Goal: Task Accomplishment & Management: Use online tool/utility

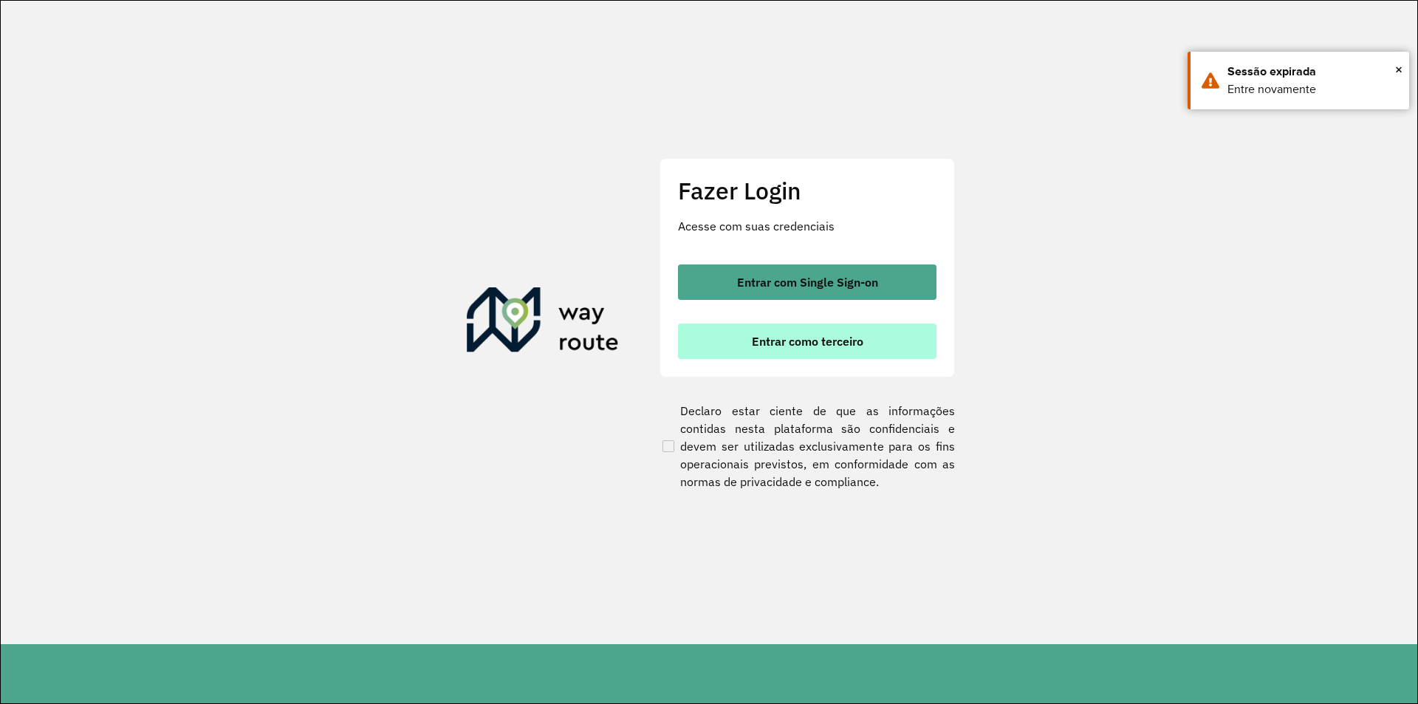
click at [860, 353] on button "Entrar como terceiro" at bounding box center [807, 340] width 259 height 35
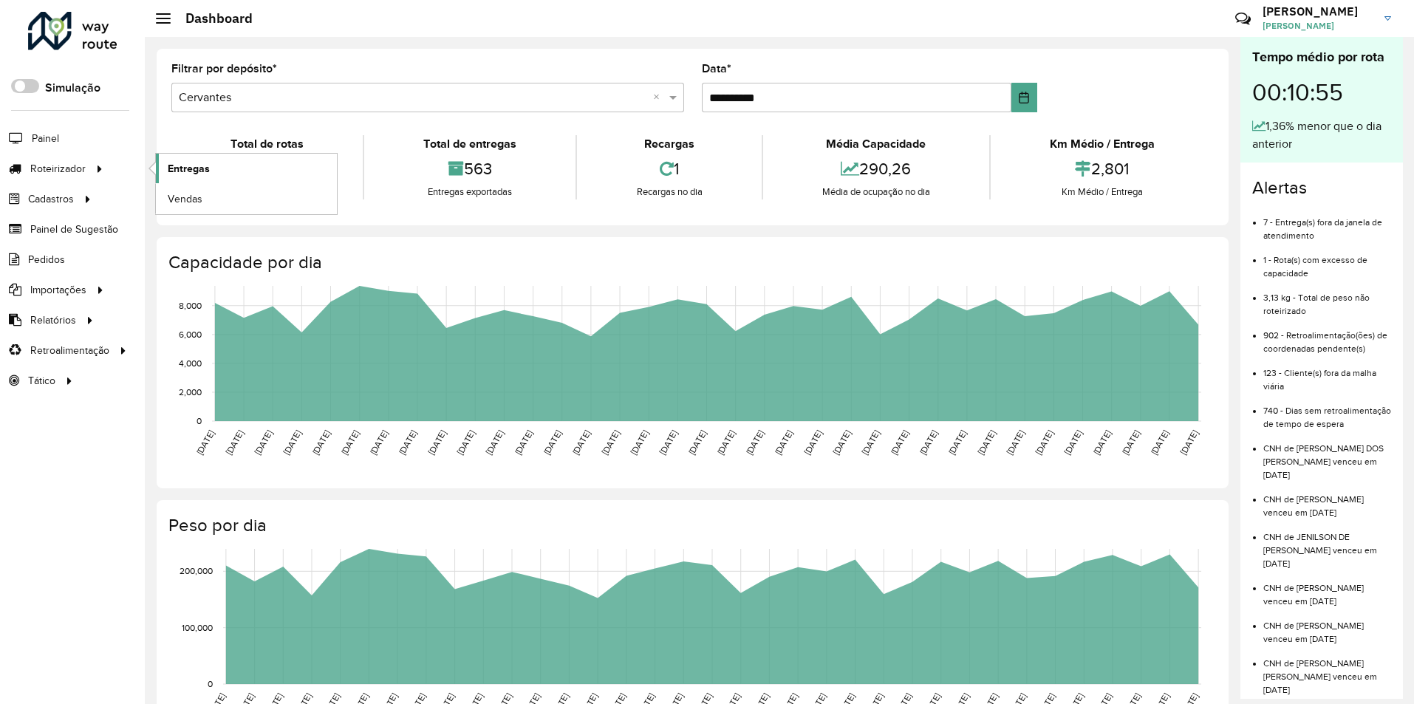
click at [194, 171] on span "Entregas" at bounding box center [189, 169] width 42 height 16
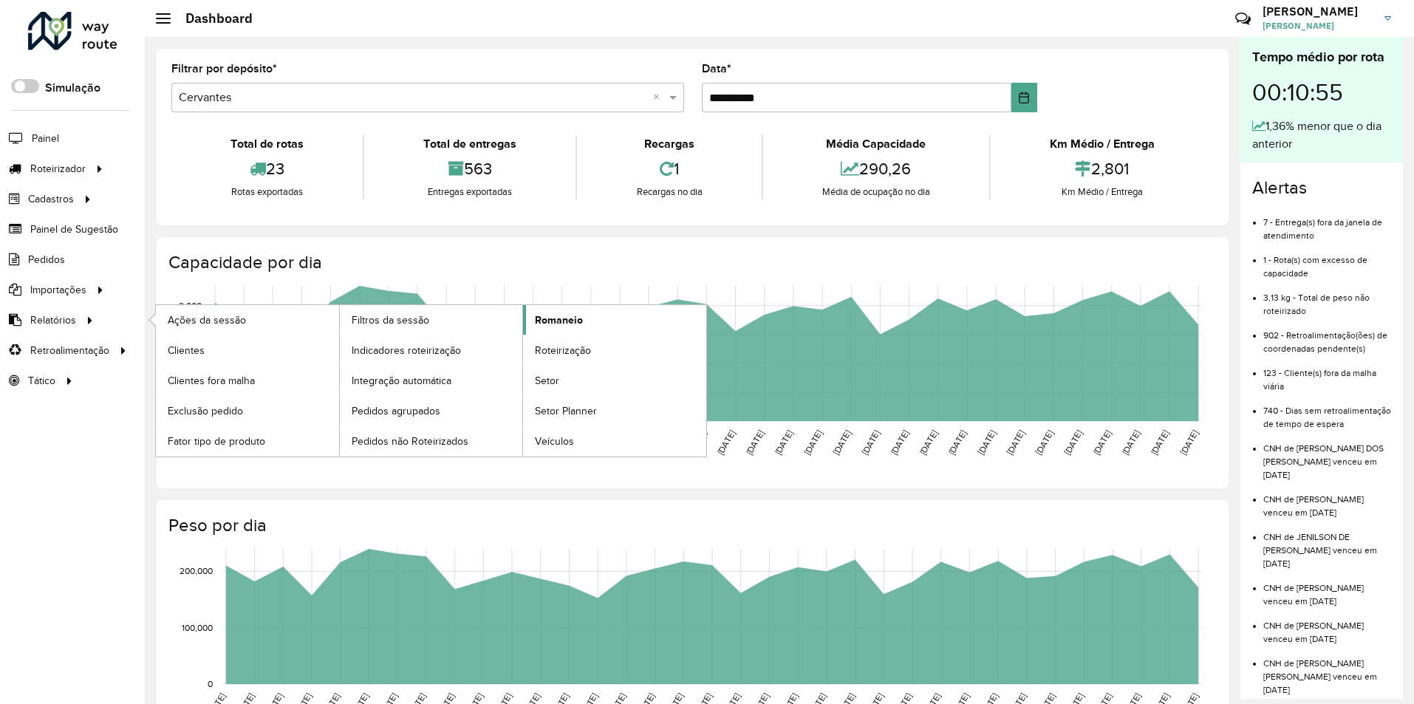
click at [541, 326] on span "Romaneio" at bounding box center [559, 320] width 48 height 16
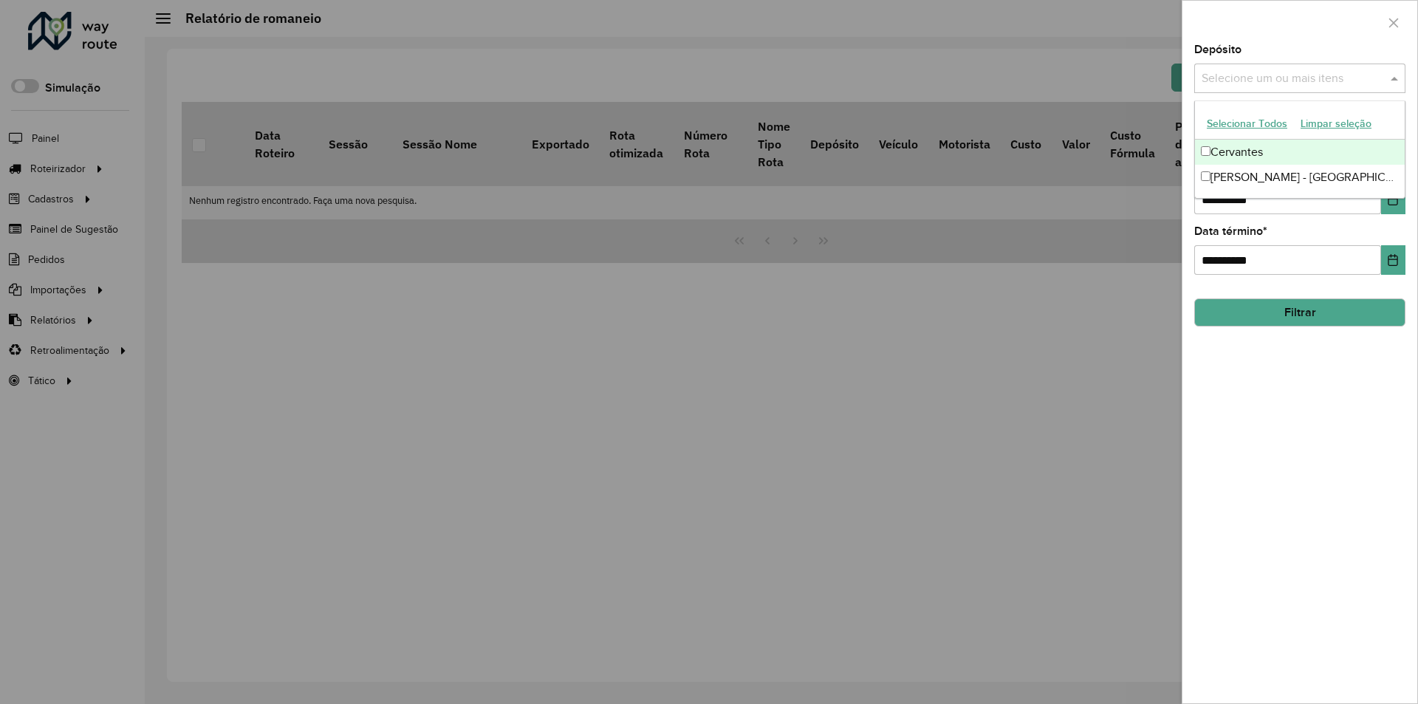
click at [1247, 71] on input "text" at bounding box center [1292, 79] width 189 height 18
click at [1216, 146] on div "Cervantes" at bounding box center [1300, 152] width 210 height 25
click at [1233, 380] on div "**********" at bounding box center [1299, 373] width 235 height 659
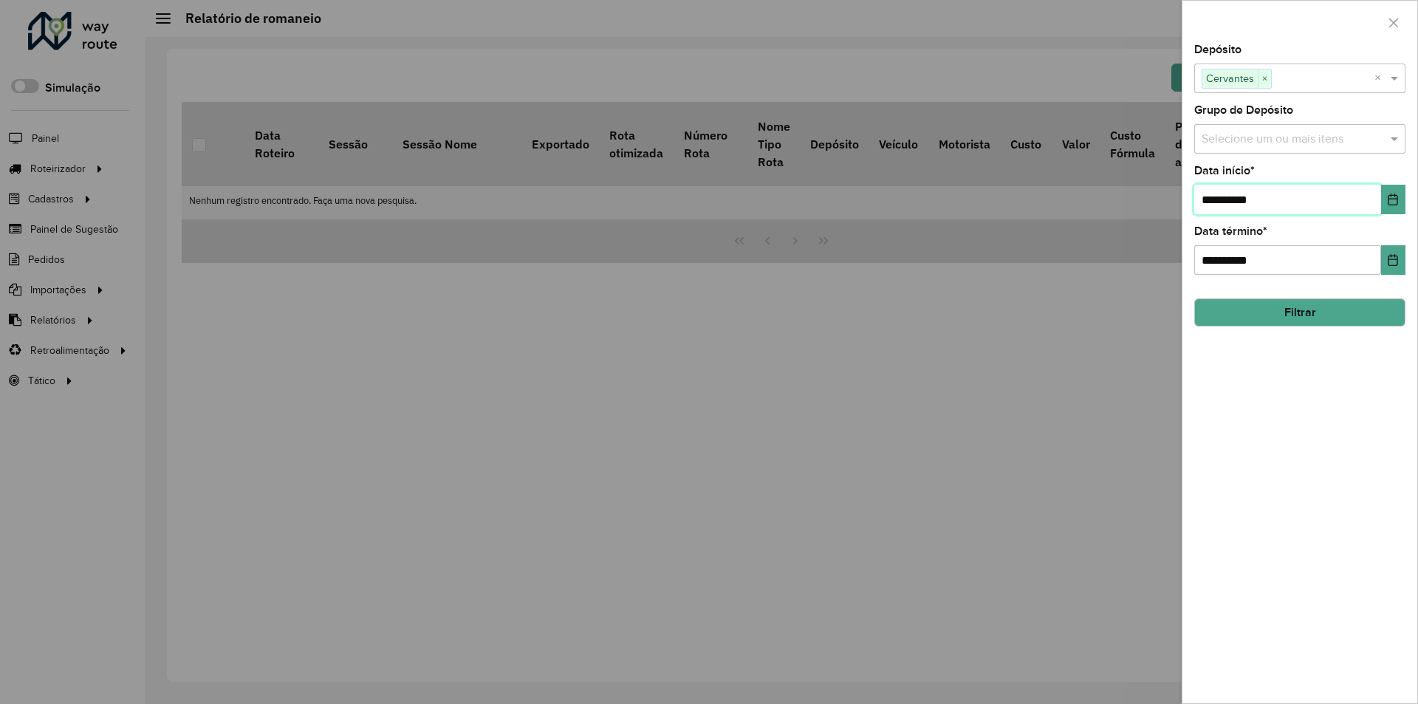
click at [1262, 211] on input "**********" at bounding box center [1287, 200] width 187 height 30
click at [1238, 192] on input "**********" at bounding box center [1287, 200] width 187 height 30
type input "**********"
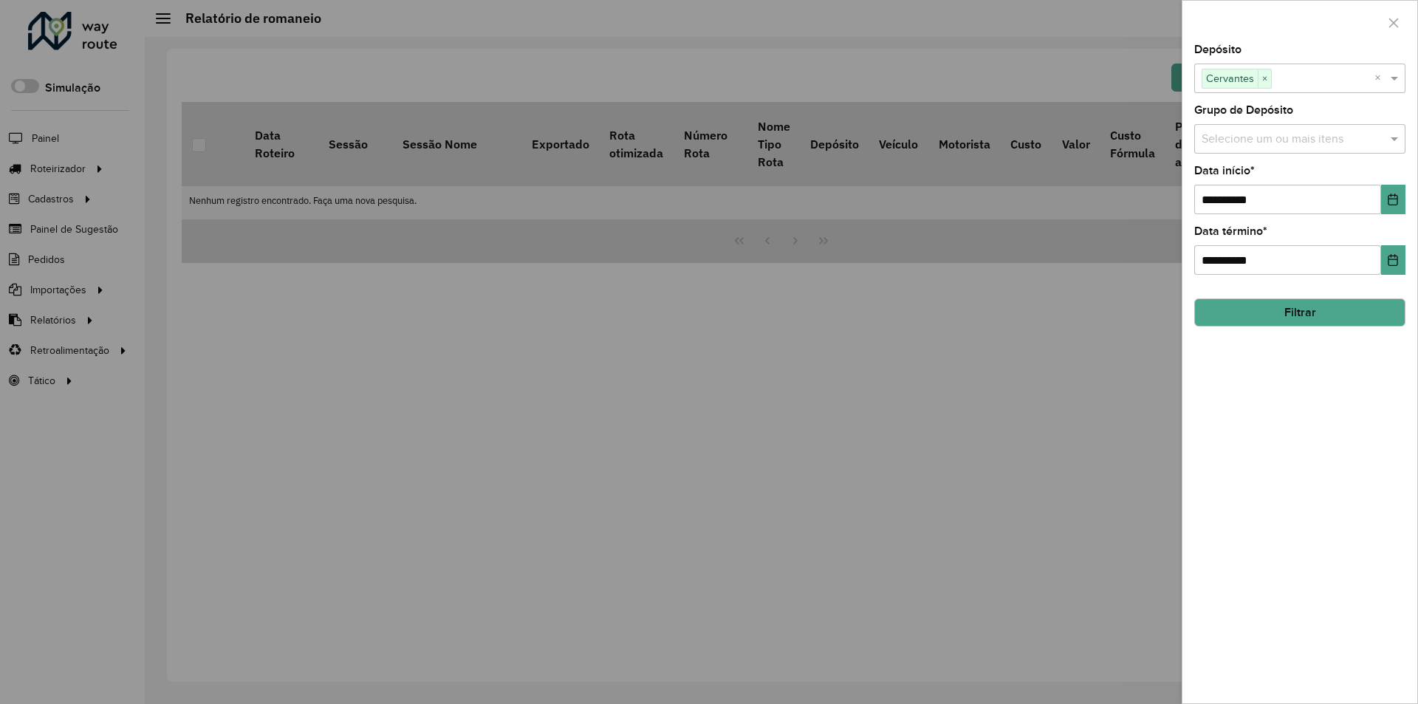
click at [1274, 302] on button "Filtrar" at bounding box center [1299, 312] width 211 height 28
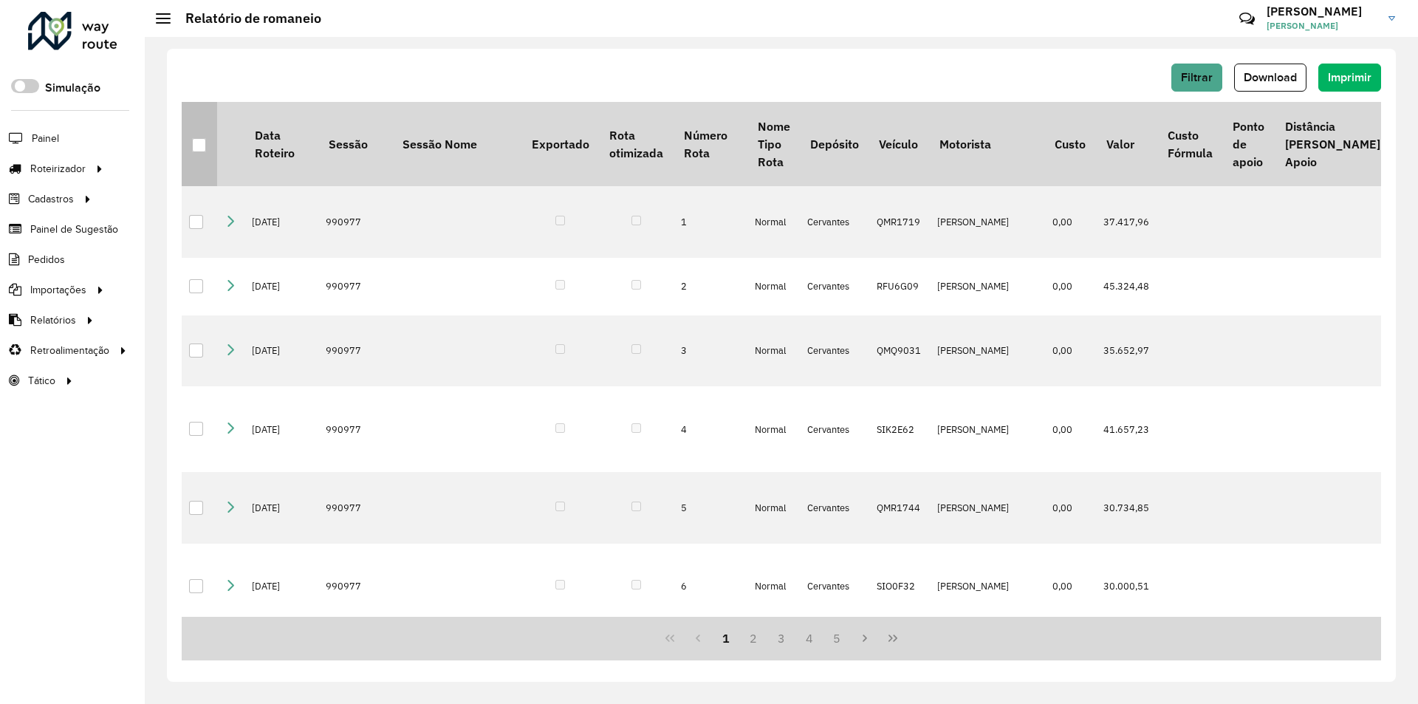
click at [203, 147] on div at bounding box center [199, 145] width 14 height 14
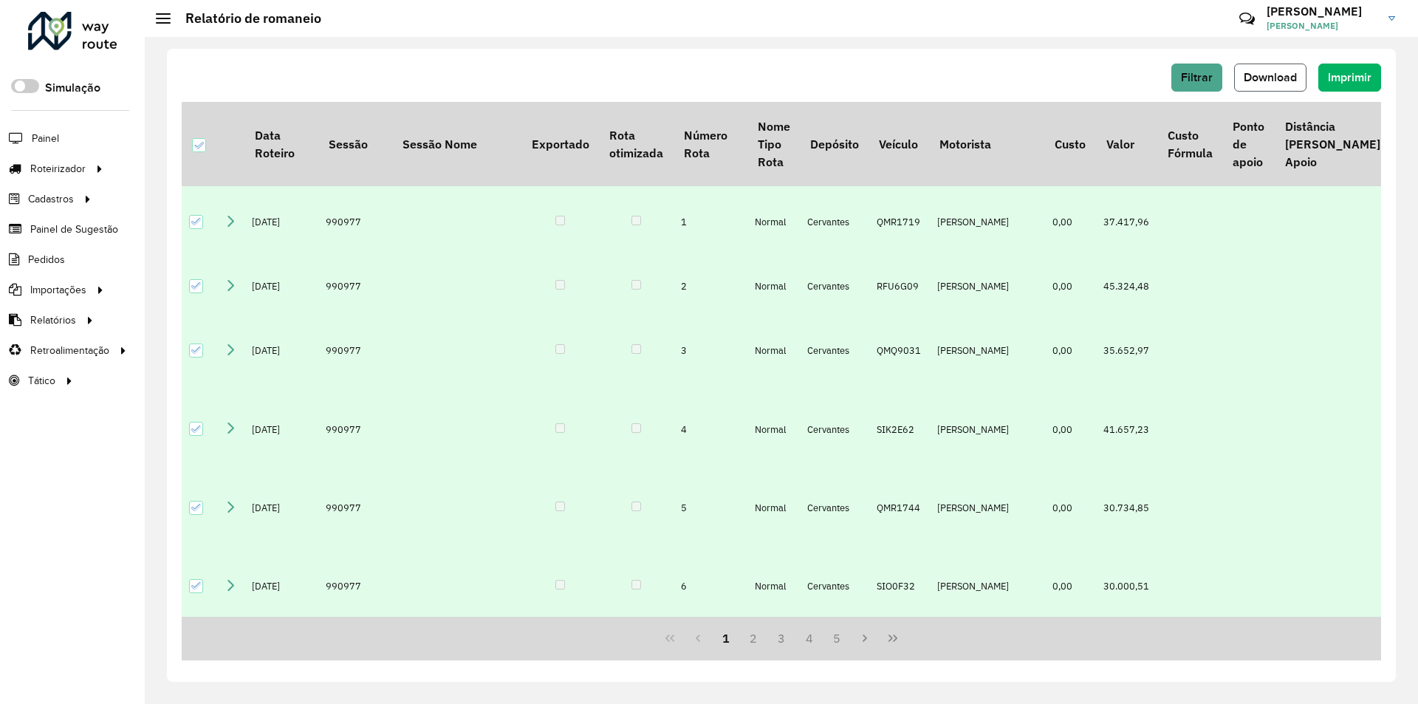
click at [1242, 80] on button "Download" at bounding box center [1270, 78] width 72 height 28
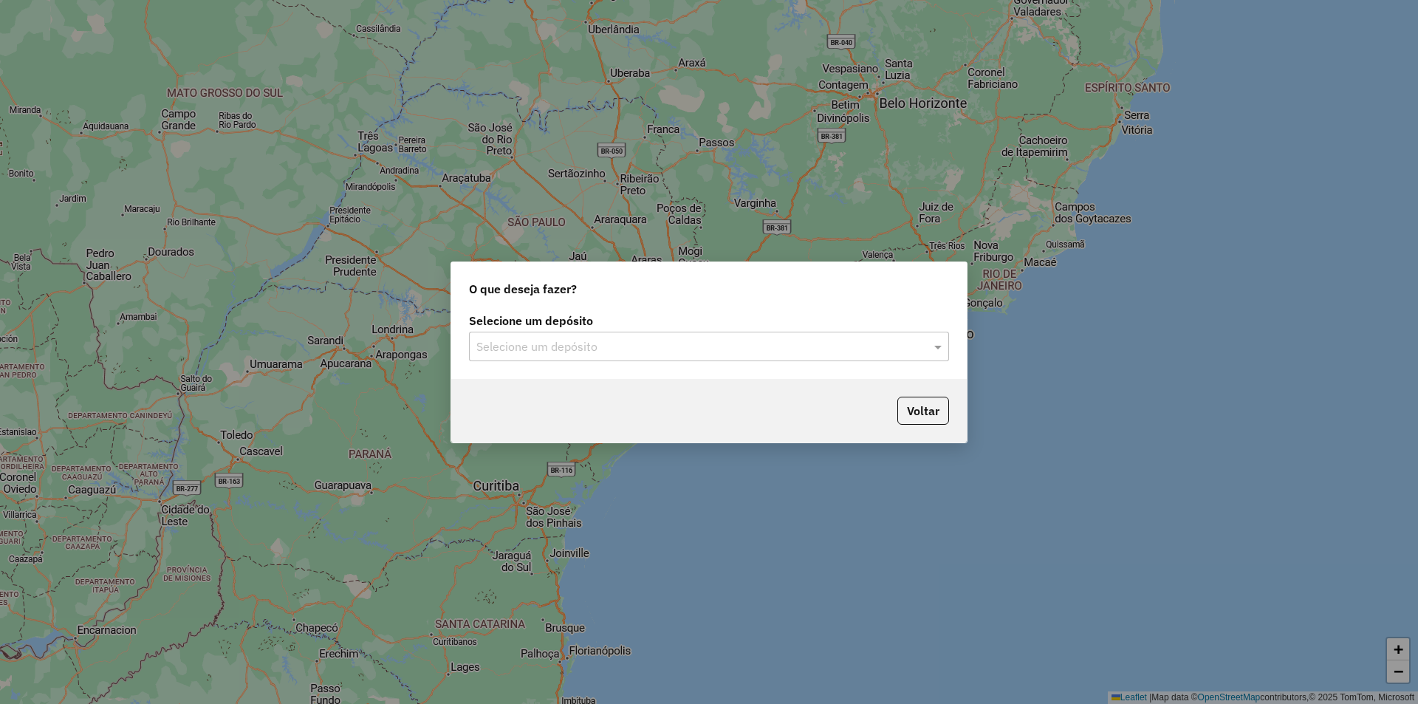
click at [582, 340] on input "text" at bounding box center [694, 347] width 436 height 18
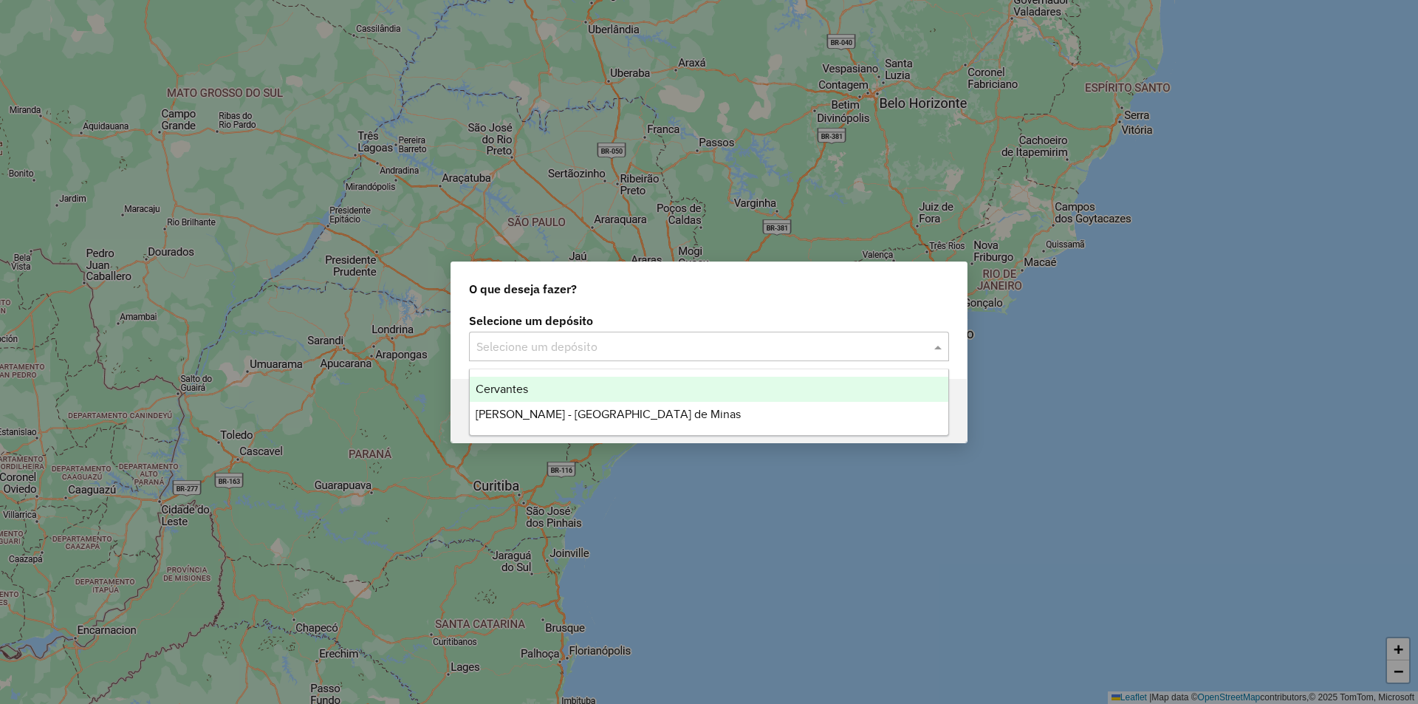
click at [510, 387] on span "Cervantes" at bounding box center [502, 389] width 52 height 13
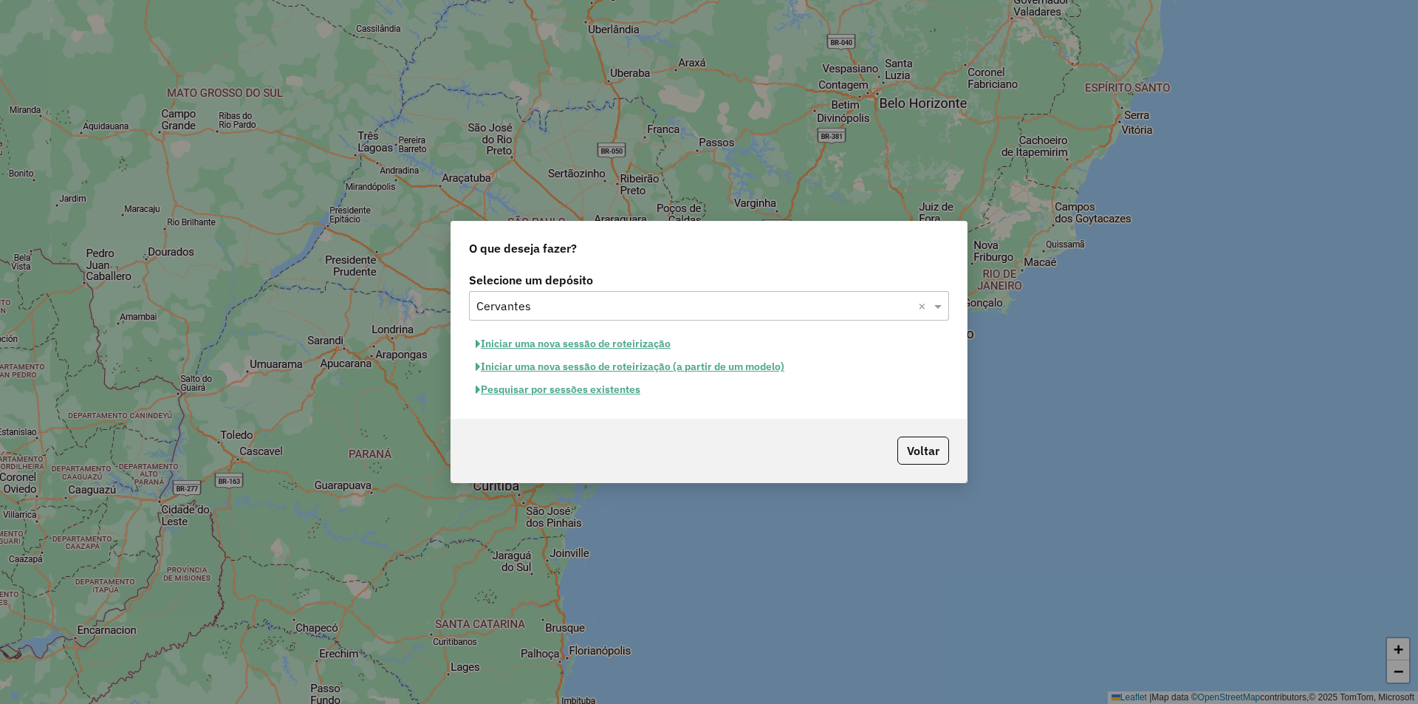
click at [550, 389] on button "Pesquisar por sessões existentes" at bounding box center [558, 389] width 178 height 23
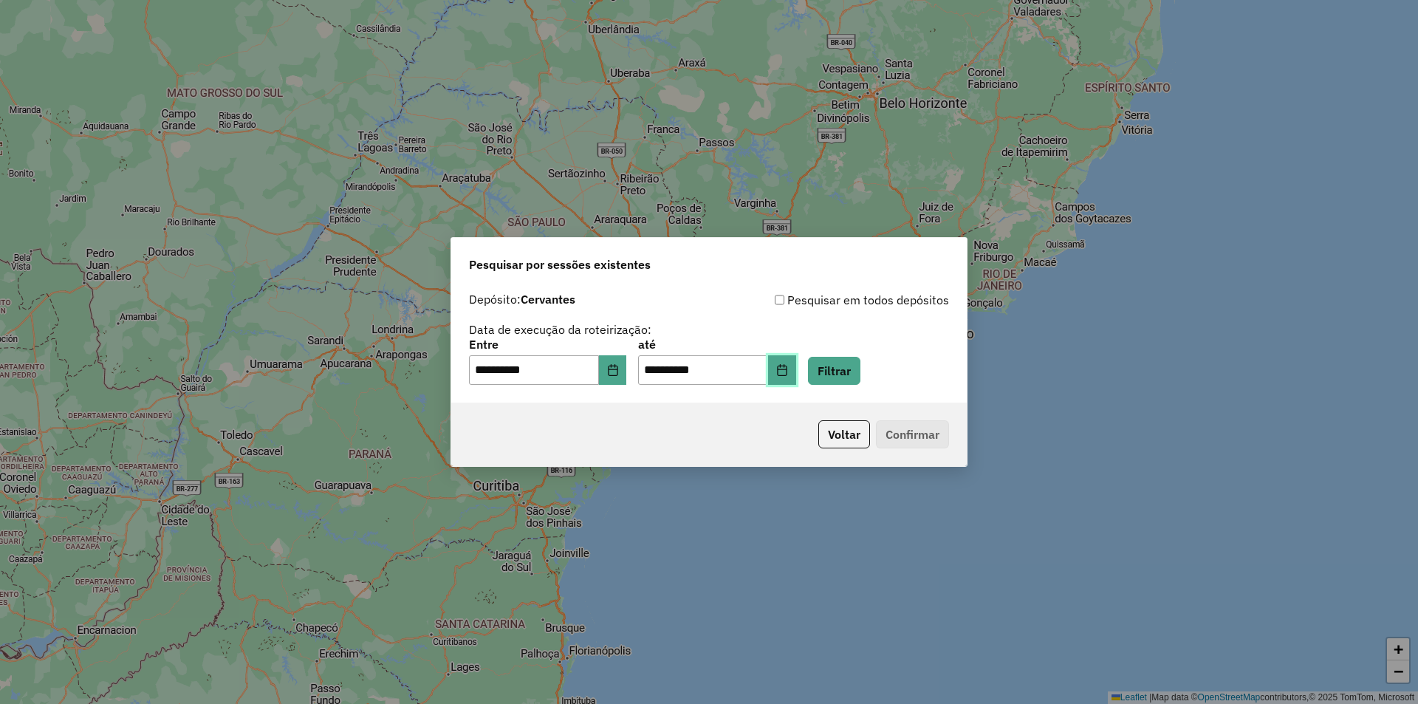
click at [788, 371] on icon "Choose Date" at bounding box center [782, 370] width 12 height 12
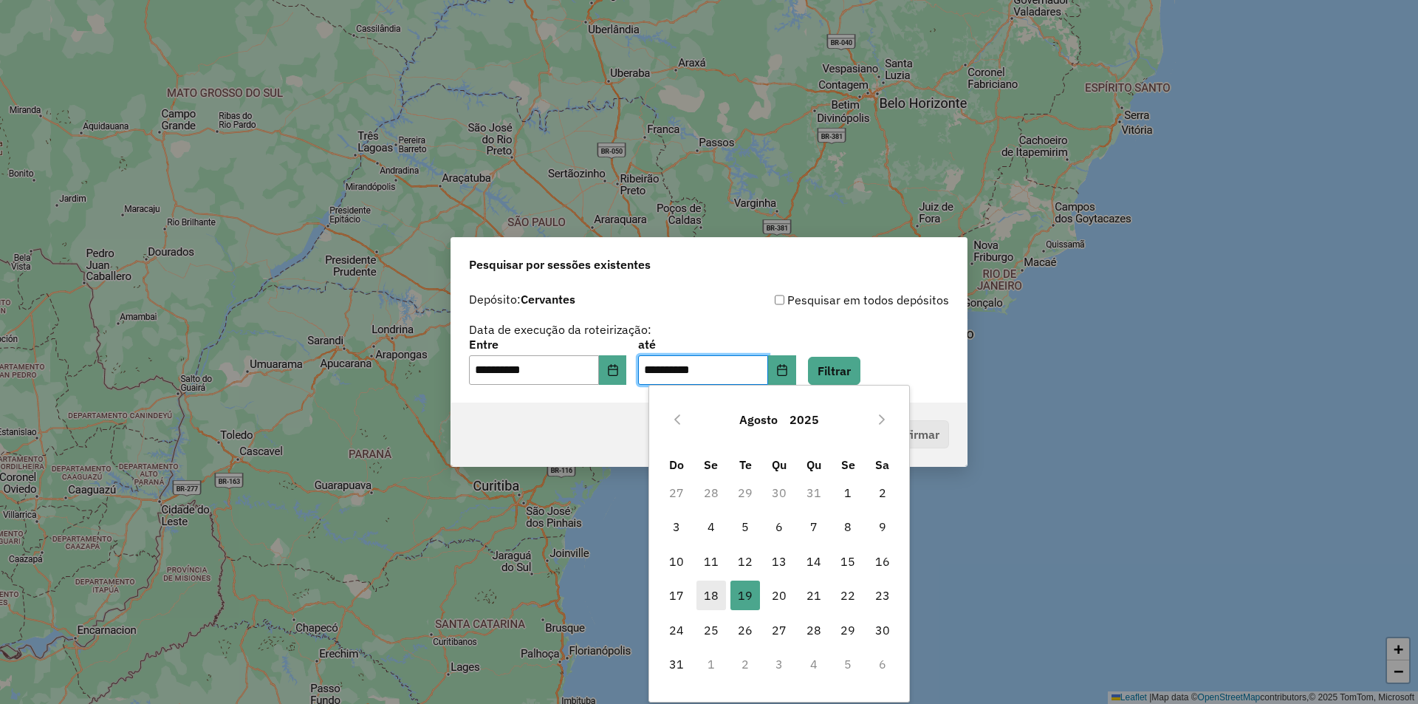
click at [711, 595] on span "18" at bounding box center [711, 596] width 30 height 30
type input "**********"
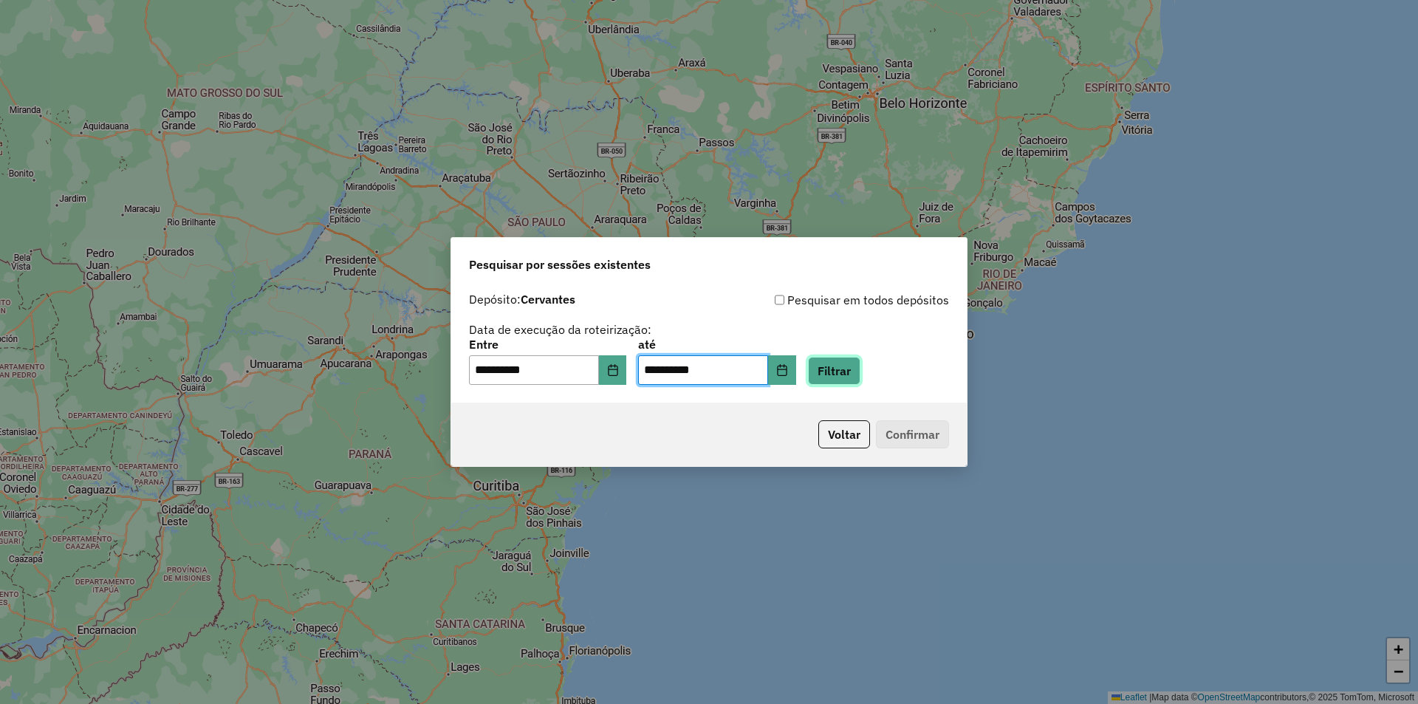
click at [860, 366] on button "Filtrar" at bounding box center [834, 371] width 52 height 28
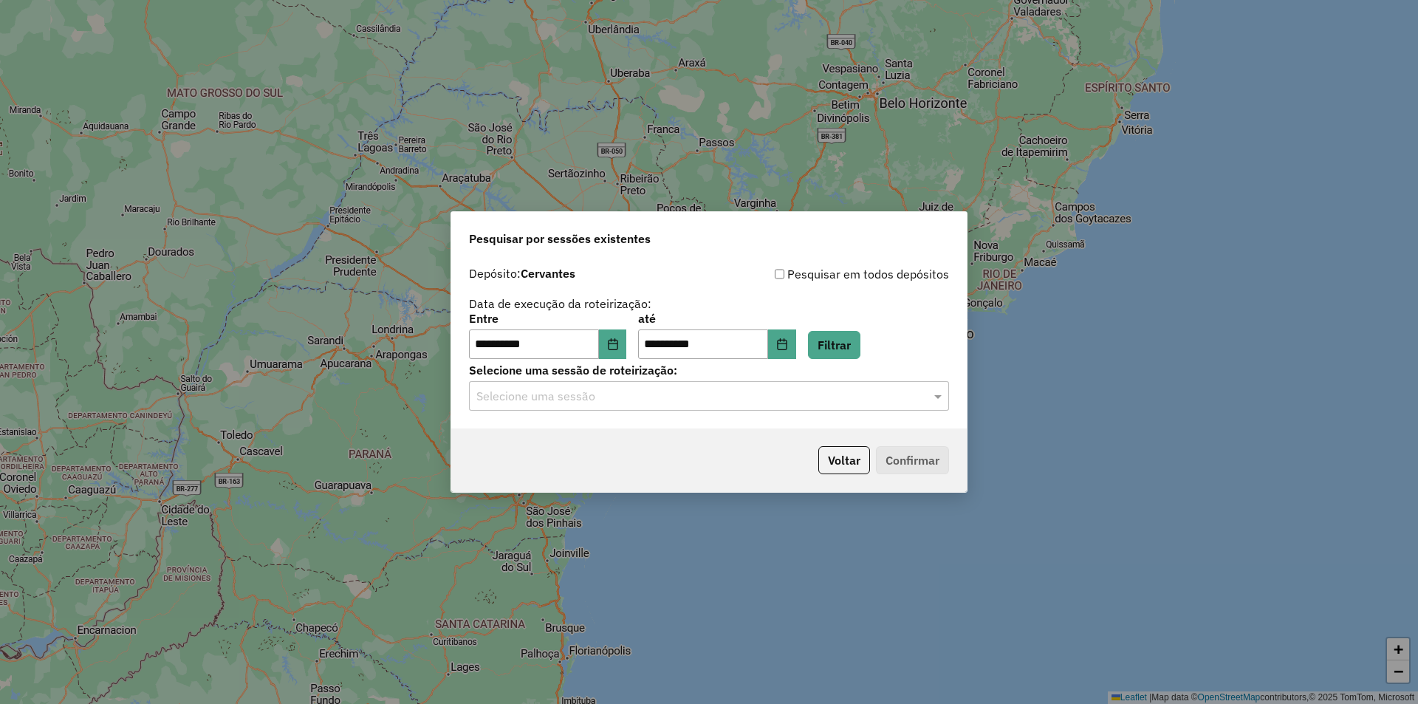
click at [620, 398] on input "text" at bounding box center [694, 397] width 436 height 18
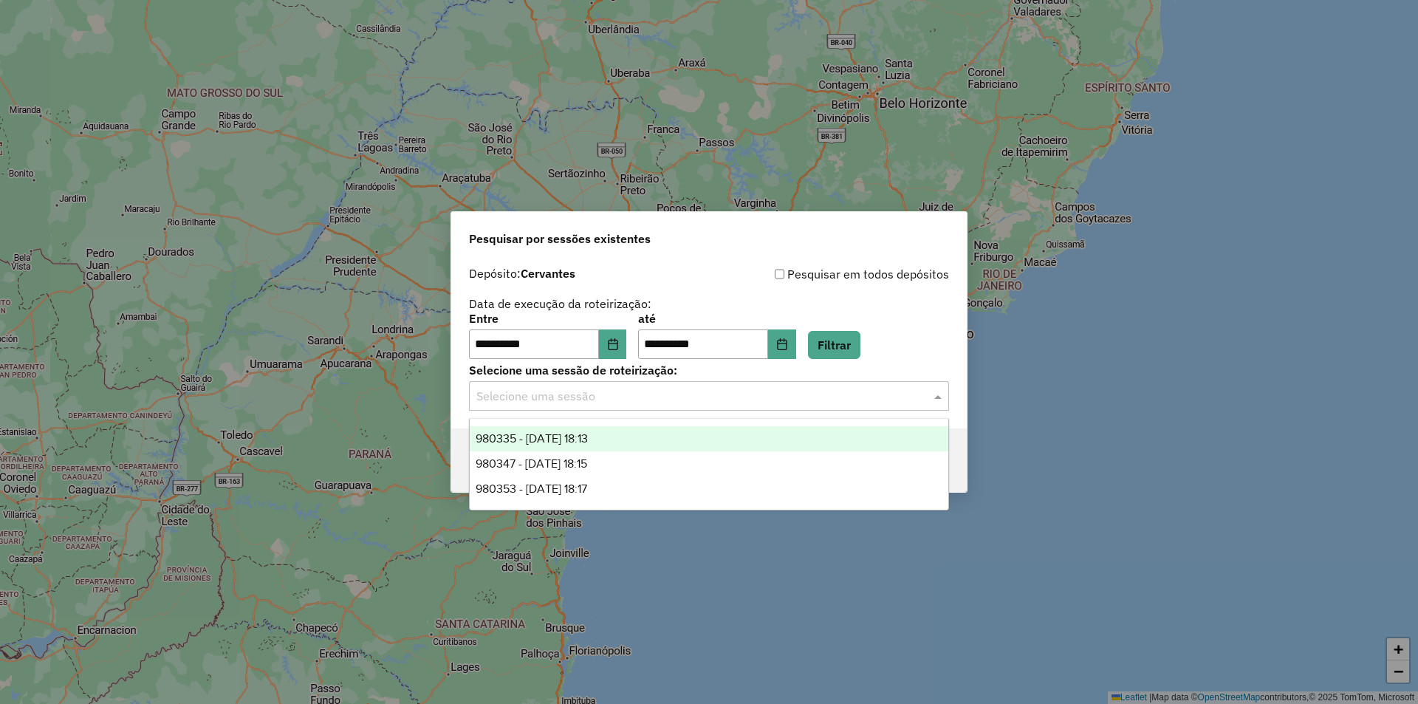
click at [629, 442] on div "980335 - 18/08/2025 18:13" at bounding box center [709, 438] width 479 height 25
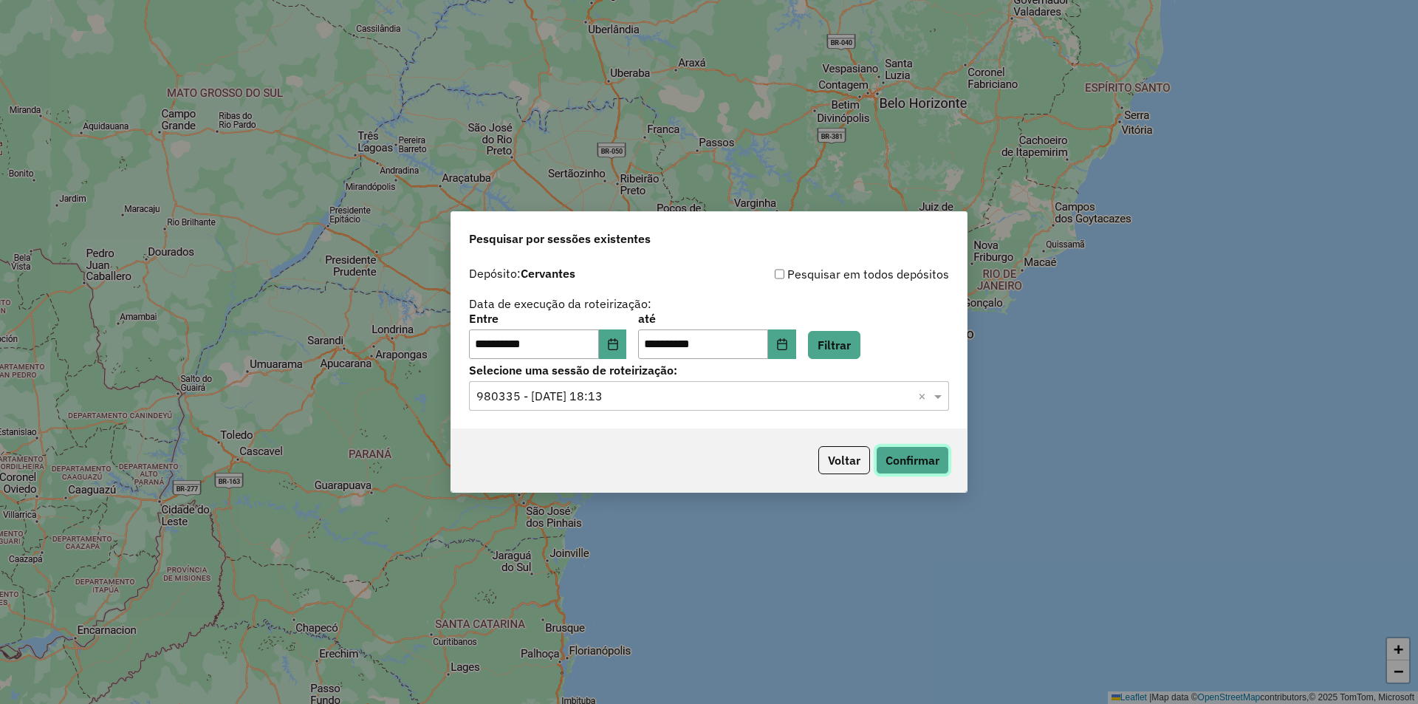
click at [900, 463] on button "Confirmar" at bounding box center [912, 460] width 73 height 28
click at [603, 389] on input "text" at bounding box center [694, 397] width 436 height 18
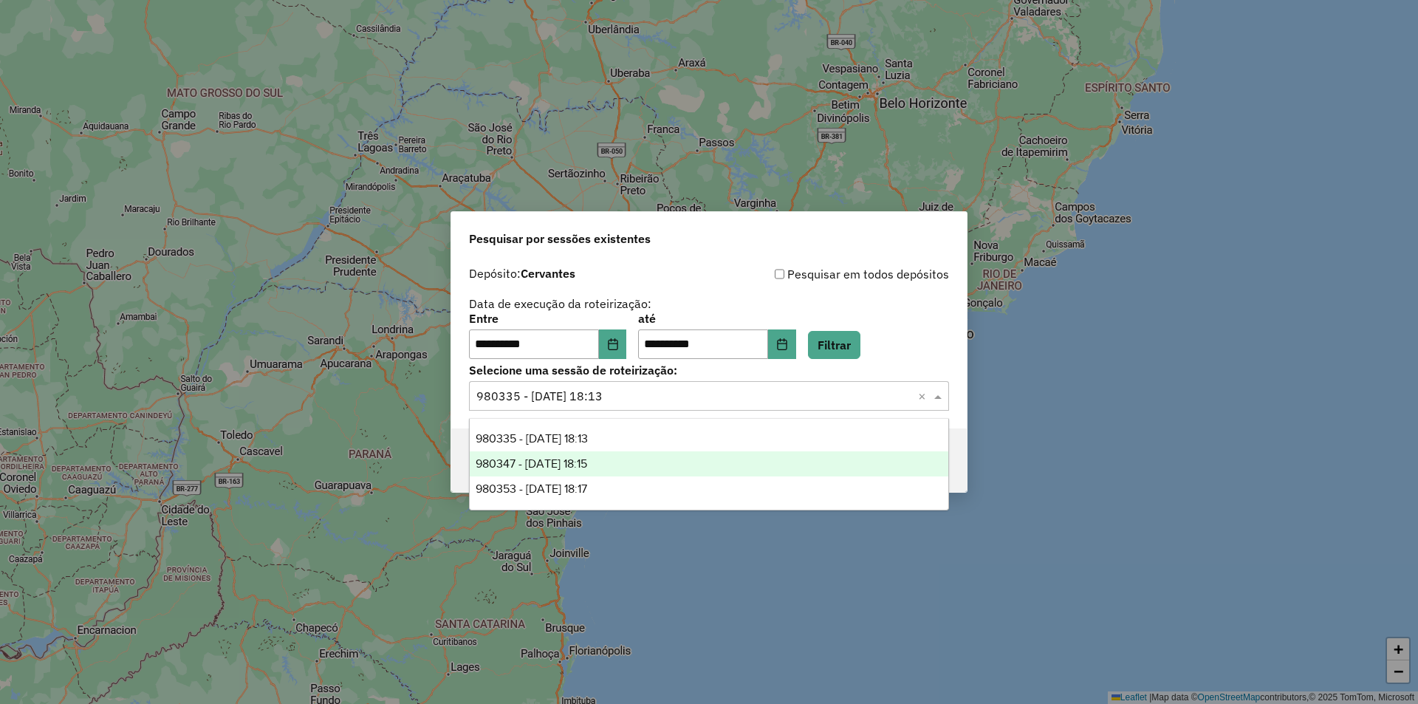
click at [587, 462] on span "980347 - 18/08/2025 18:15" at bounding box center [532, 463] width 112 height 13
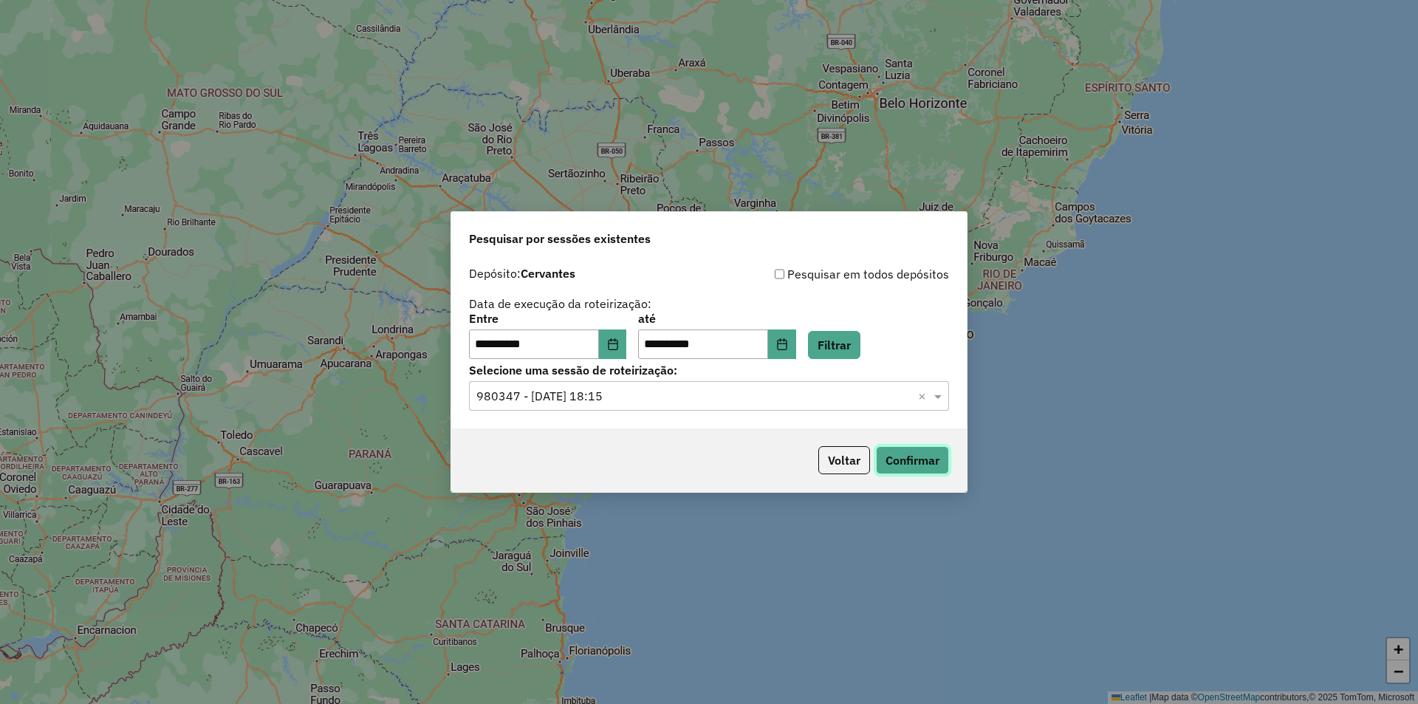
click at [904, 455] on button "Confirmar" at bounding box center [912, 460] width 73 height 28
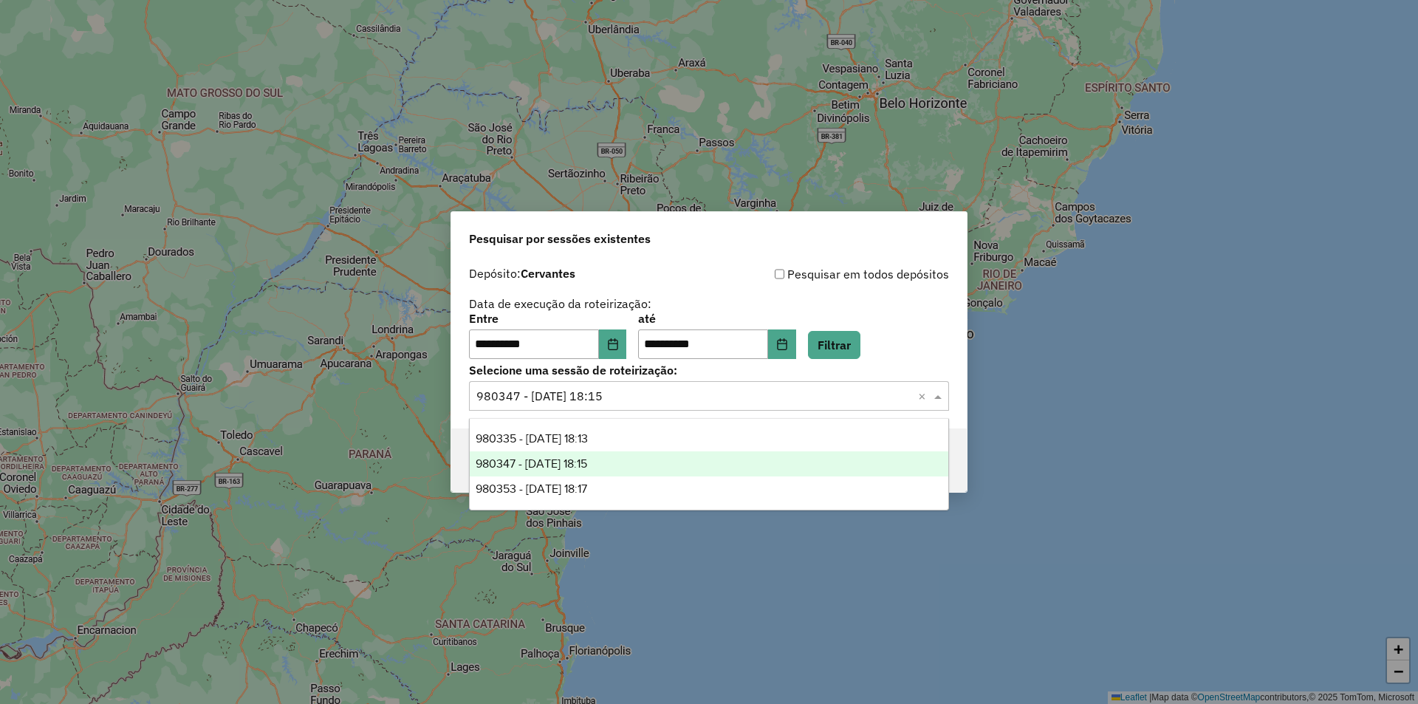
click at [677, 403] on input "text" at bounding box center [694, 397] width 436 height 18
click at [618, 486] on div "980353 - 18/08/2025 18:17" at bounding box center [709, 488] width 479 height 25
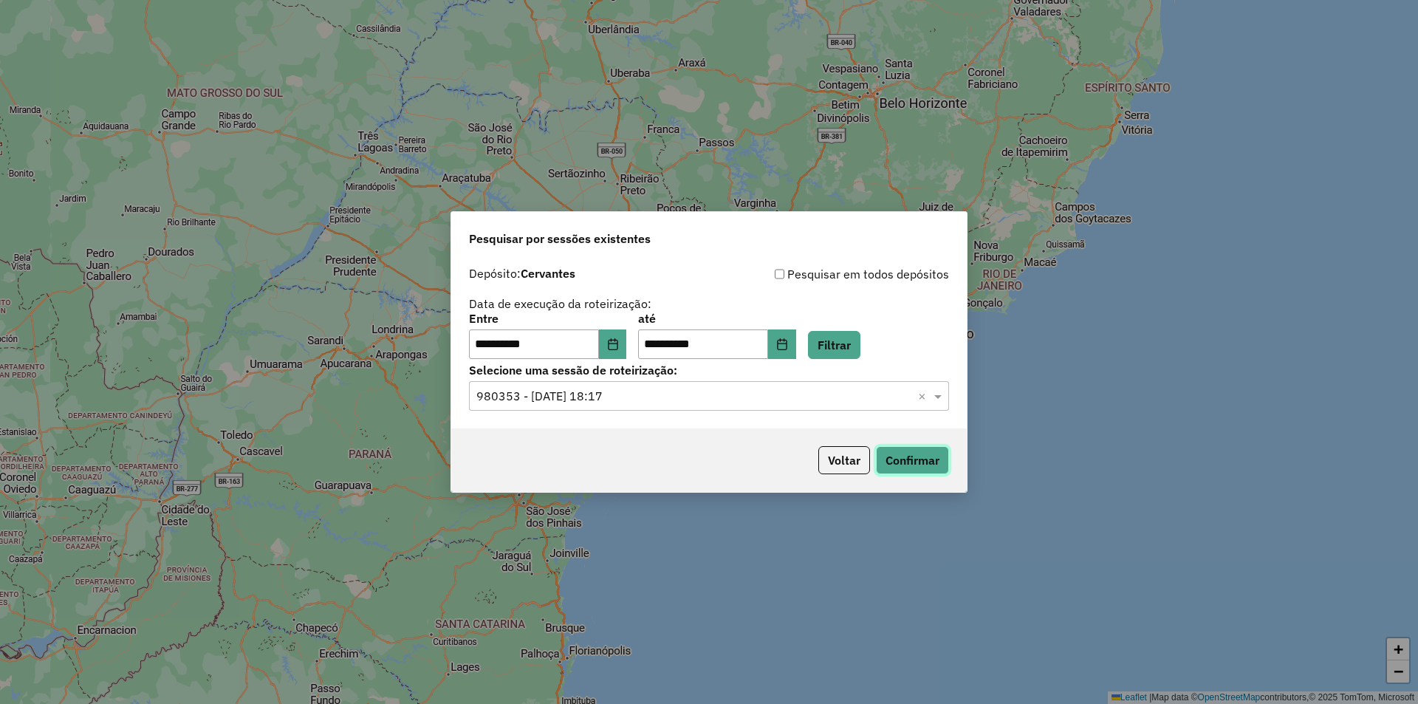
click at [925, 459] on button "Confirmar" at bounding box center [912, 460] width 73 height 28
click at [609, 348] on button "Choose Date" at bounding box center [613, 344] width 28 height 30
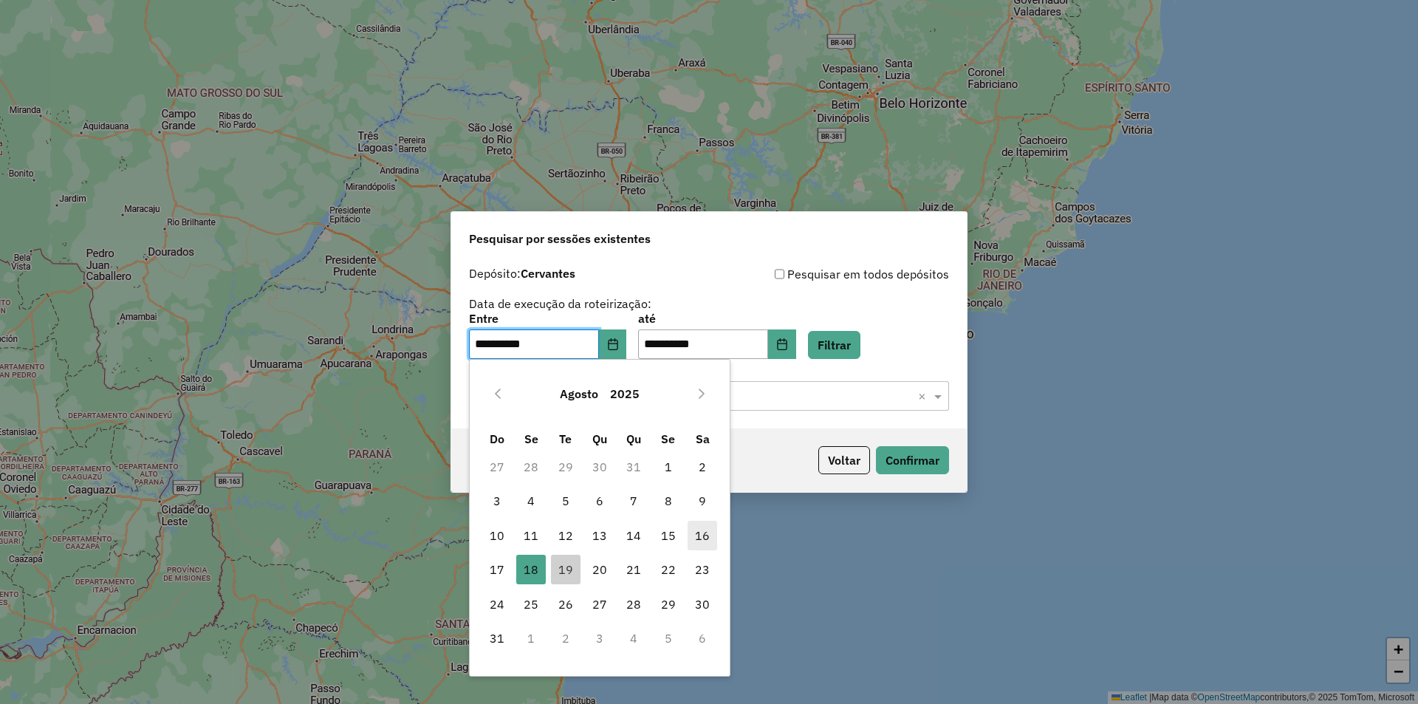
click at [702, 535] on span "16" at bounding box center [703, 536] width 30 height 30
type input "**********"
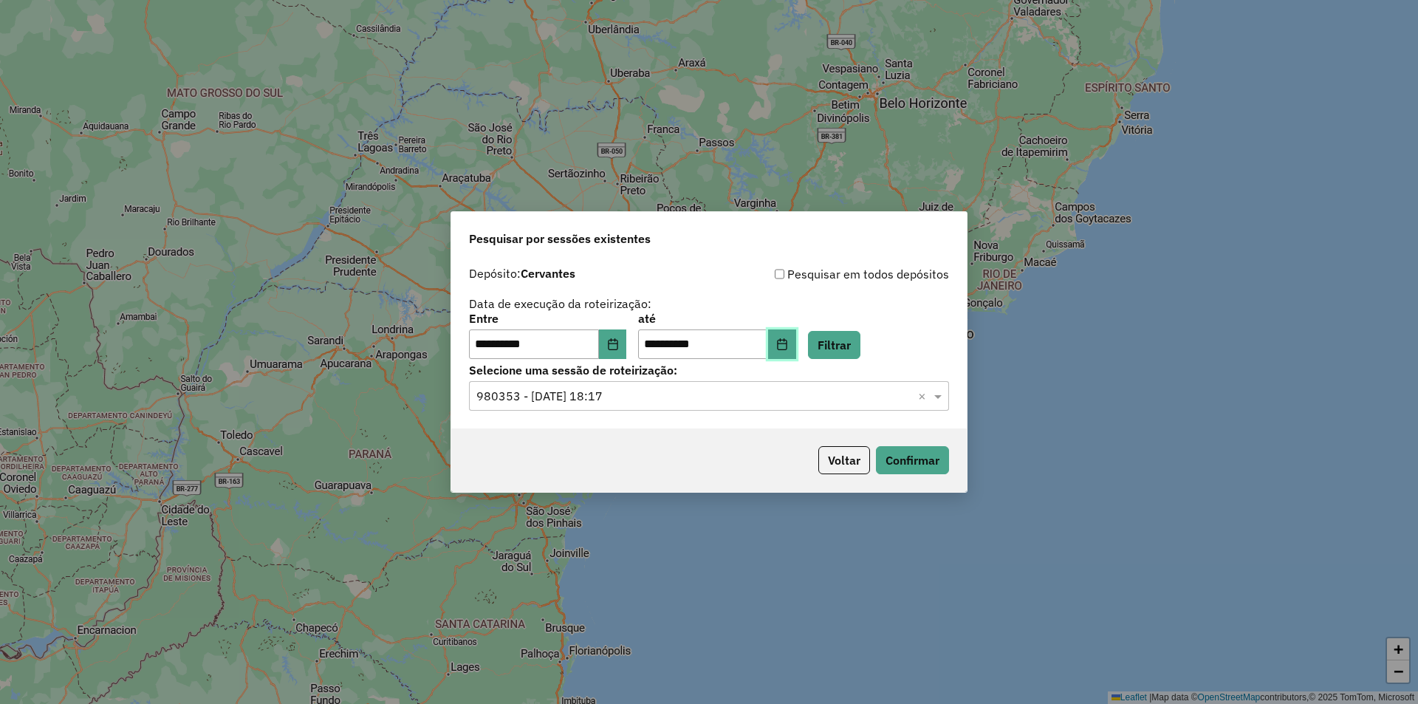
click at [788, 346] on icon "Choose Date" at bounding box center [782, 344] width 12 height 12
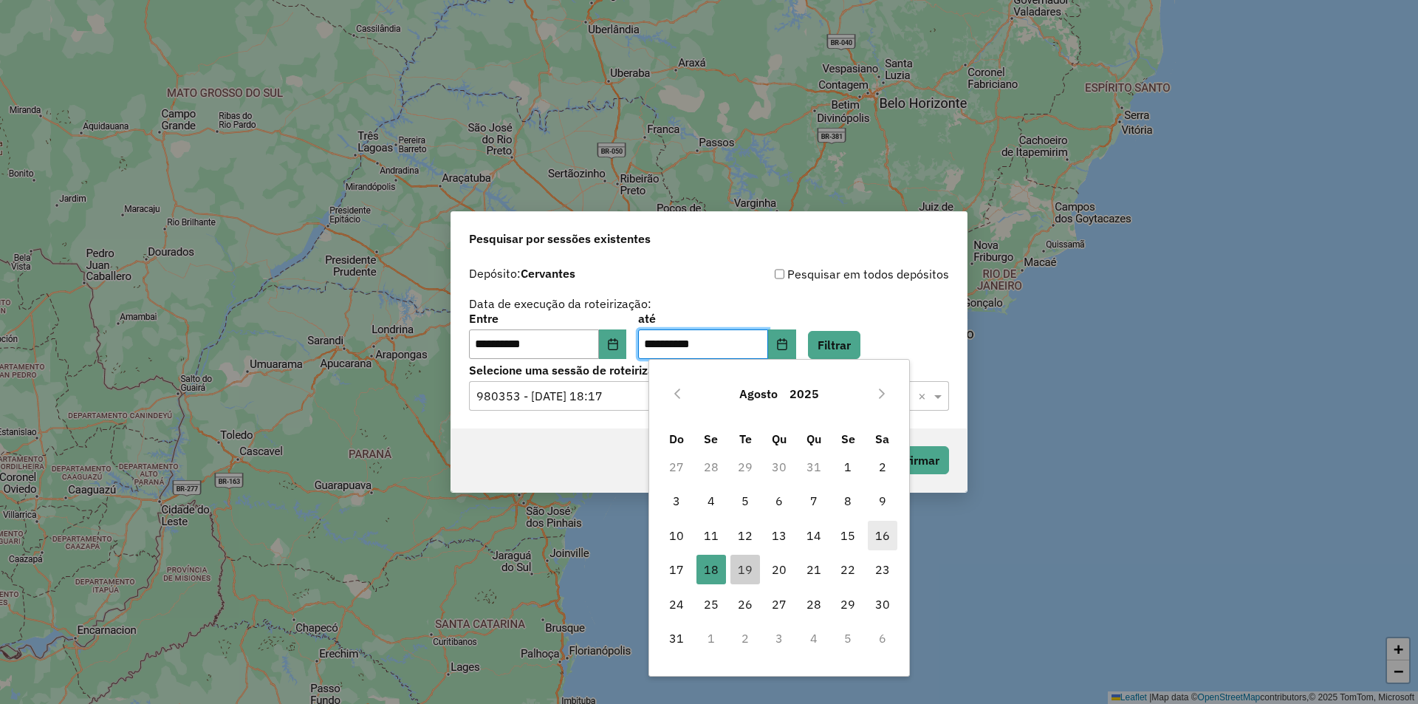
click at [883, 533] on span "16" at bounding box center [883, 536] width 30 height 30
type input "**********"
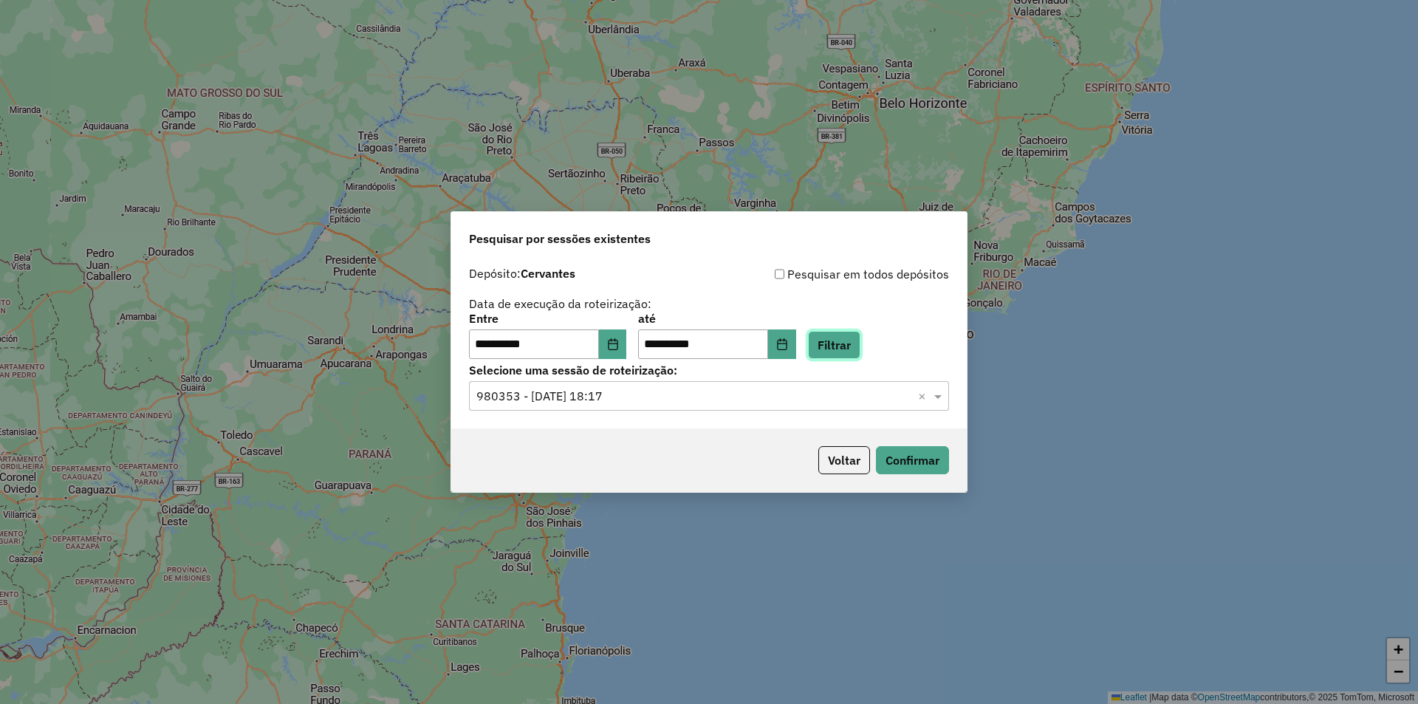
click at [857, 343] on button "Filtrar" at bounding box center [834, 345] width 52 height 28
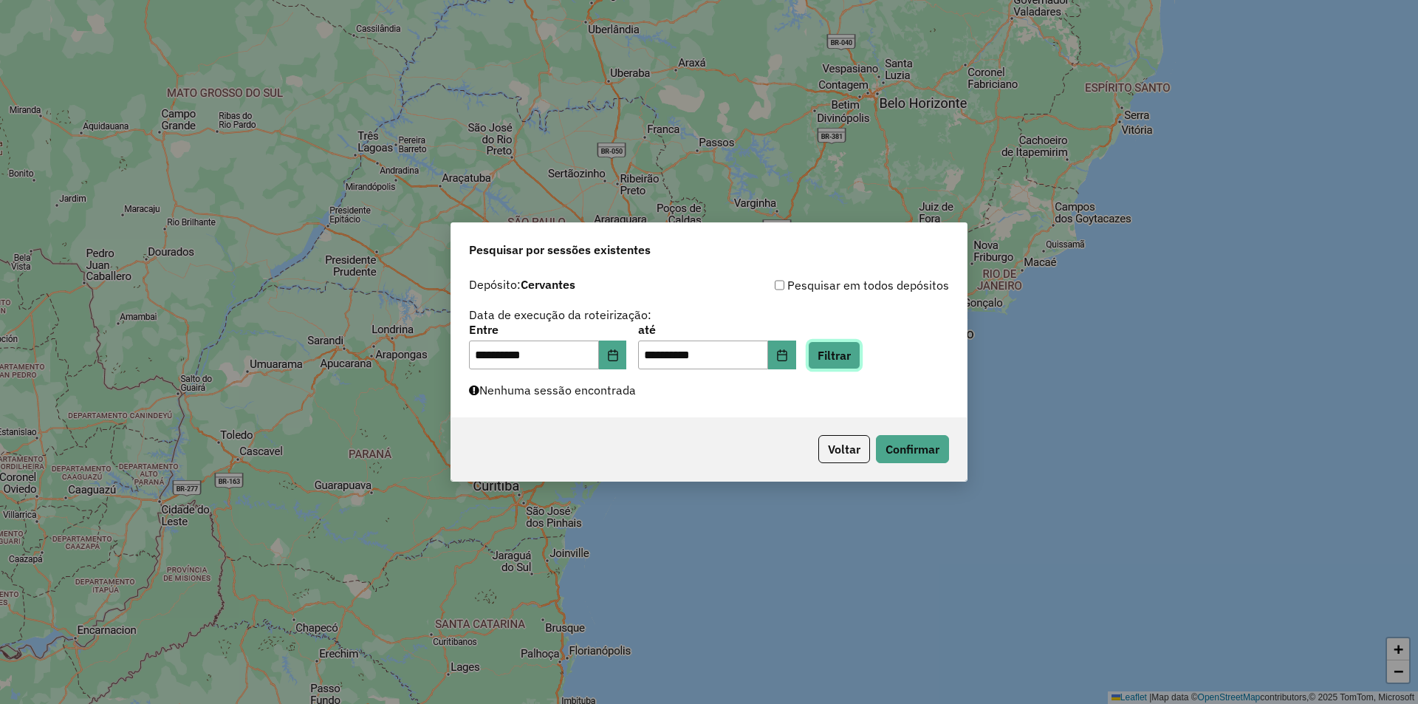
click at [858, 353] on button "Filtrar" at bounding box center [834, 355] width 52 height 28
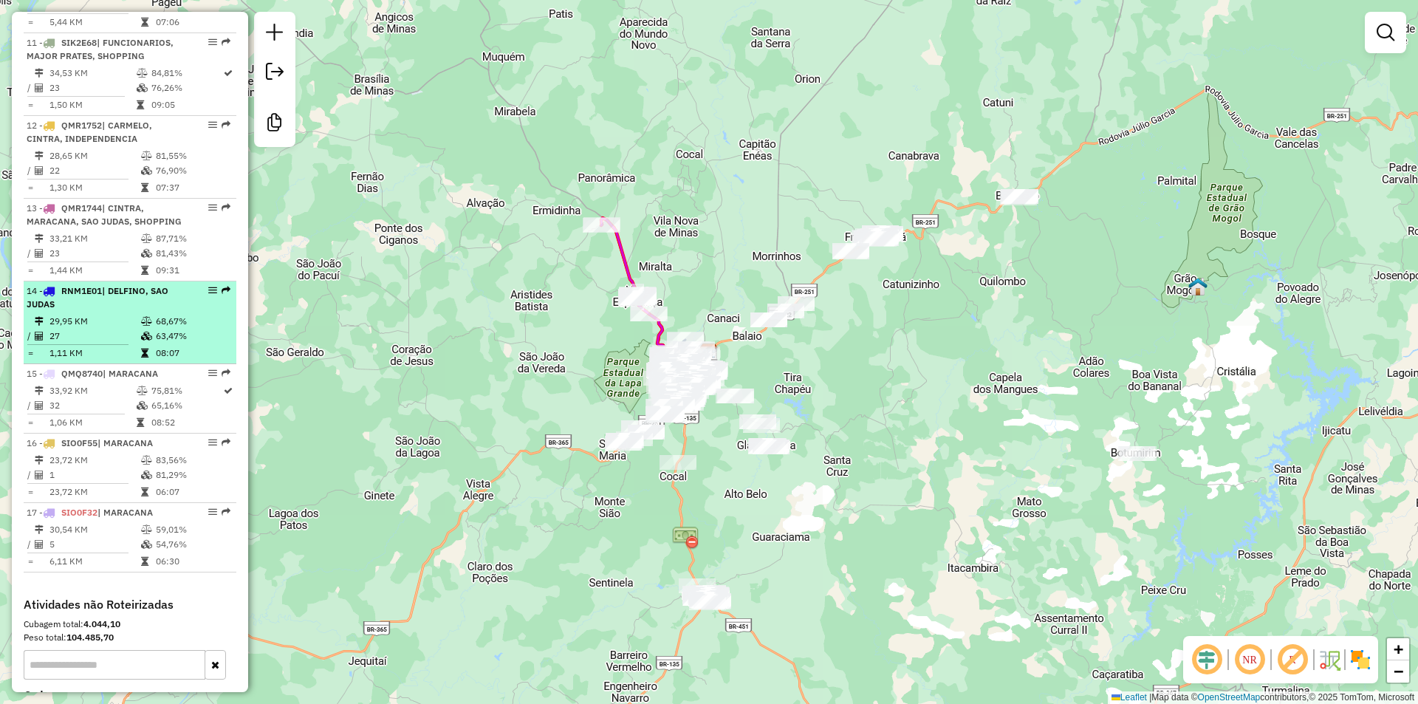
scroll to position [1329, 0]
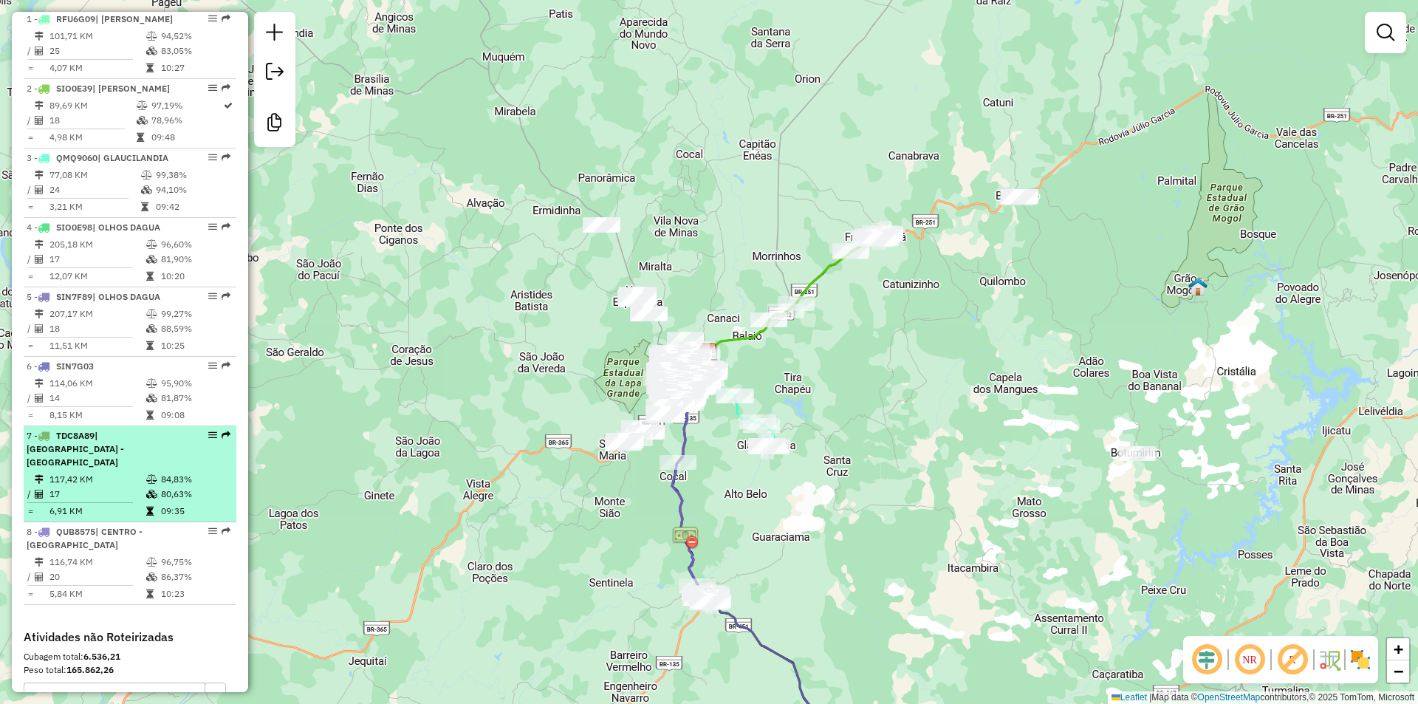
scroll to position [591, 0]
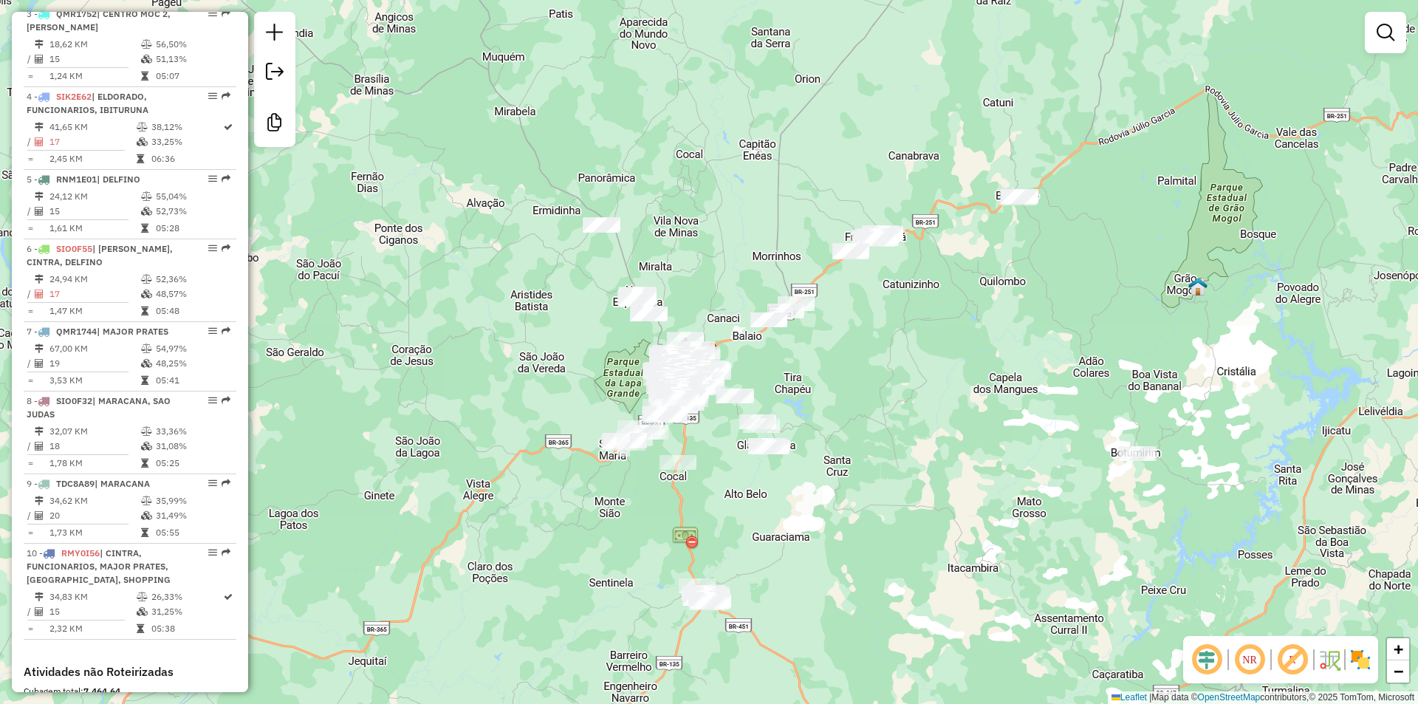
scroll to position [812, 0]
